Goal: Information Seeking & Learning: Learn about a topic

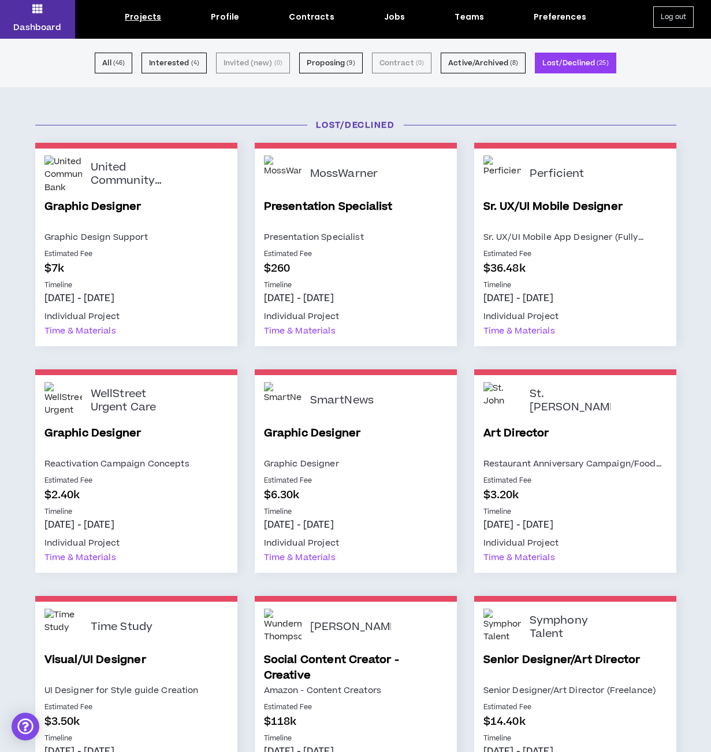
click at [42, 27] on p "Dashboard" at bounding box center [37, 27] width 48 height 12
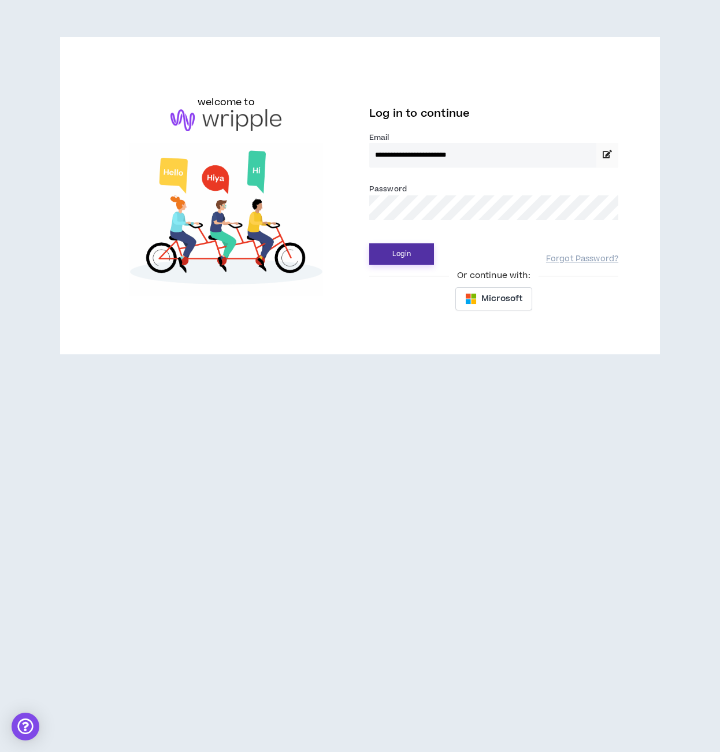
click at [407, 253] on button "Login" at bounding box center [401, 253] width 65 height 21
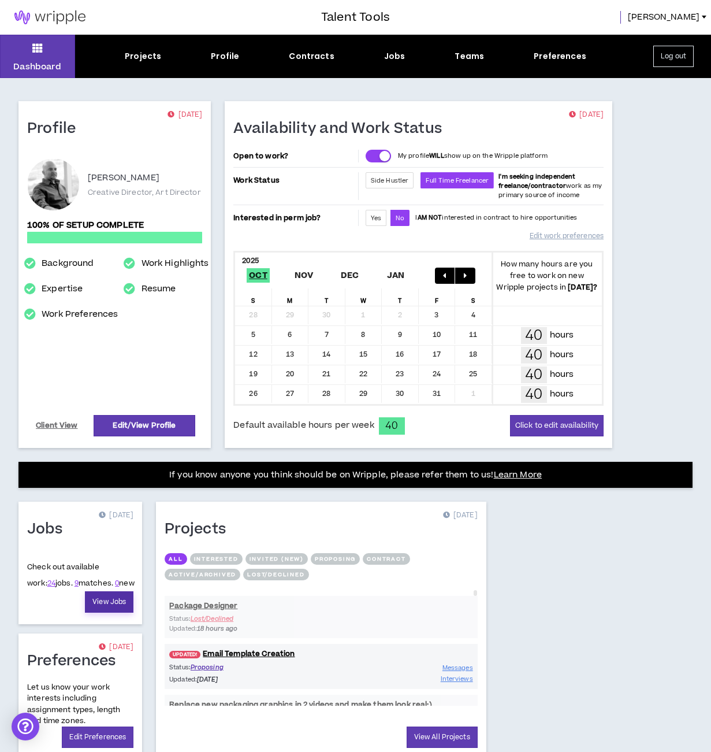
click at [113, 600] on link "View Jobs" at bounding box center [109, 601] width 49 height 21
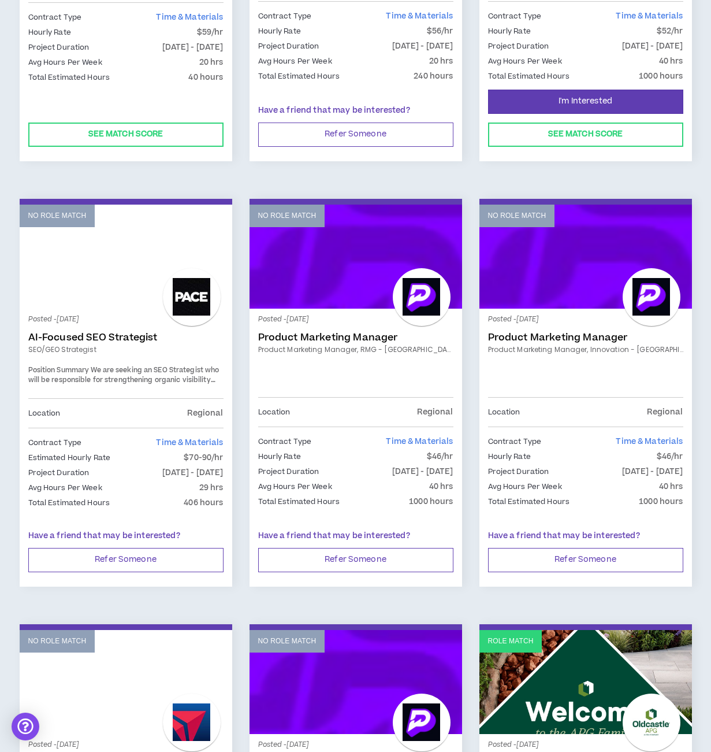
scroll to position [400, 0]
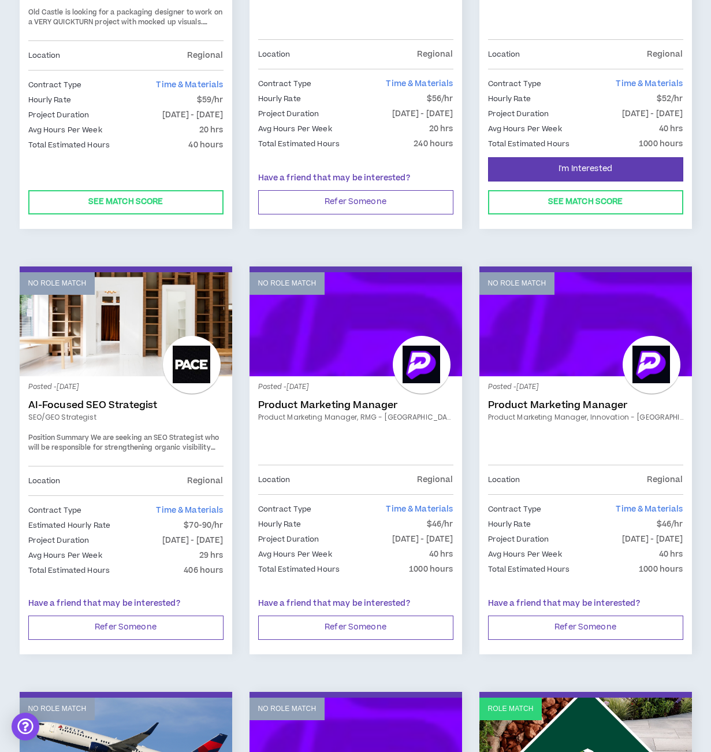
click at [317, 403] on link "Product Marketing Manager" at bounding box center [355, 405] width 195 height 12
